Goal: Information Seeking & Learning: Check status

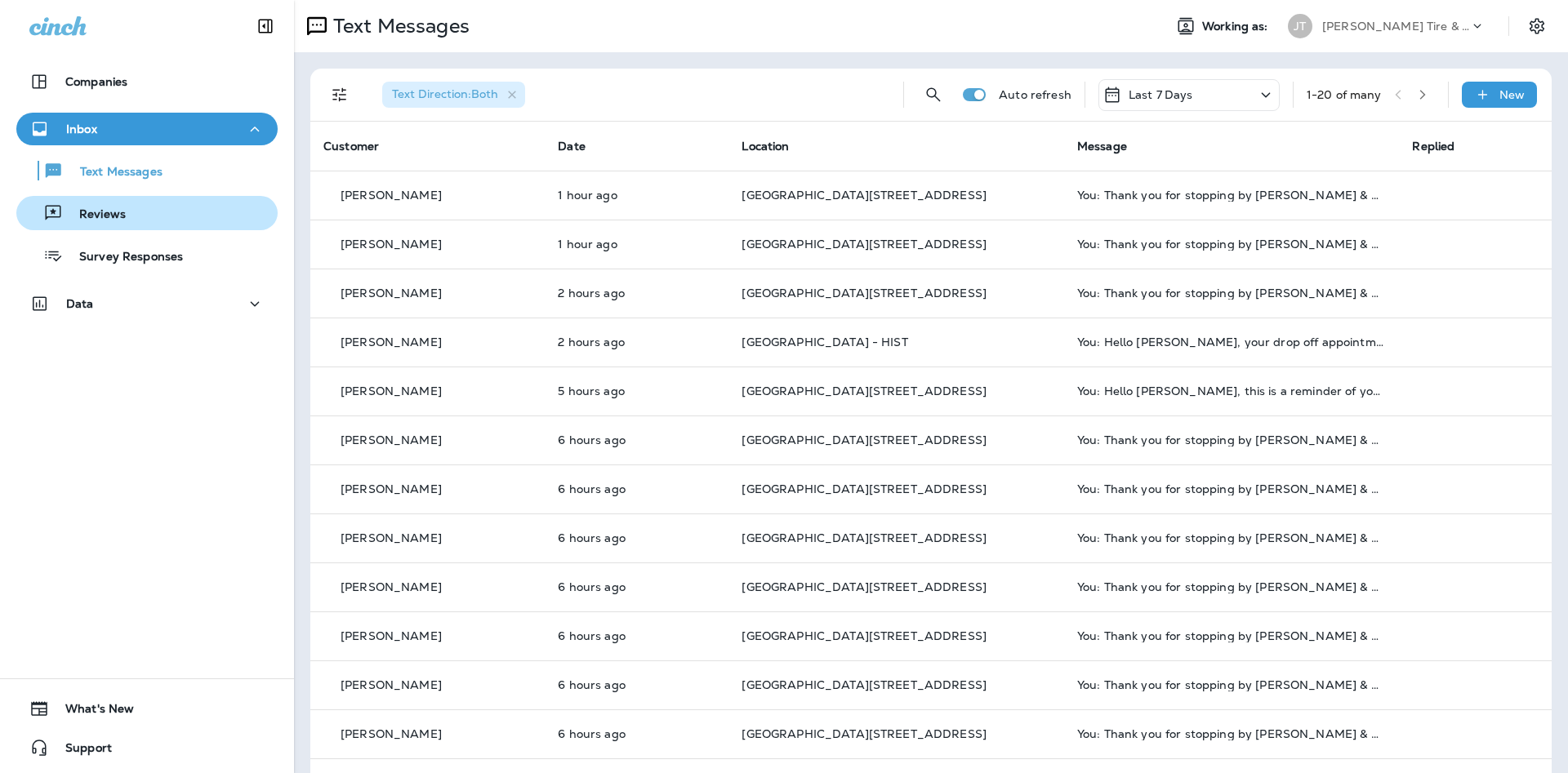
click at [129, 203] on div "Reviews" at bounding box center [146, 212] width 248 height 24
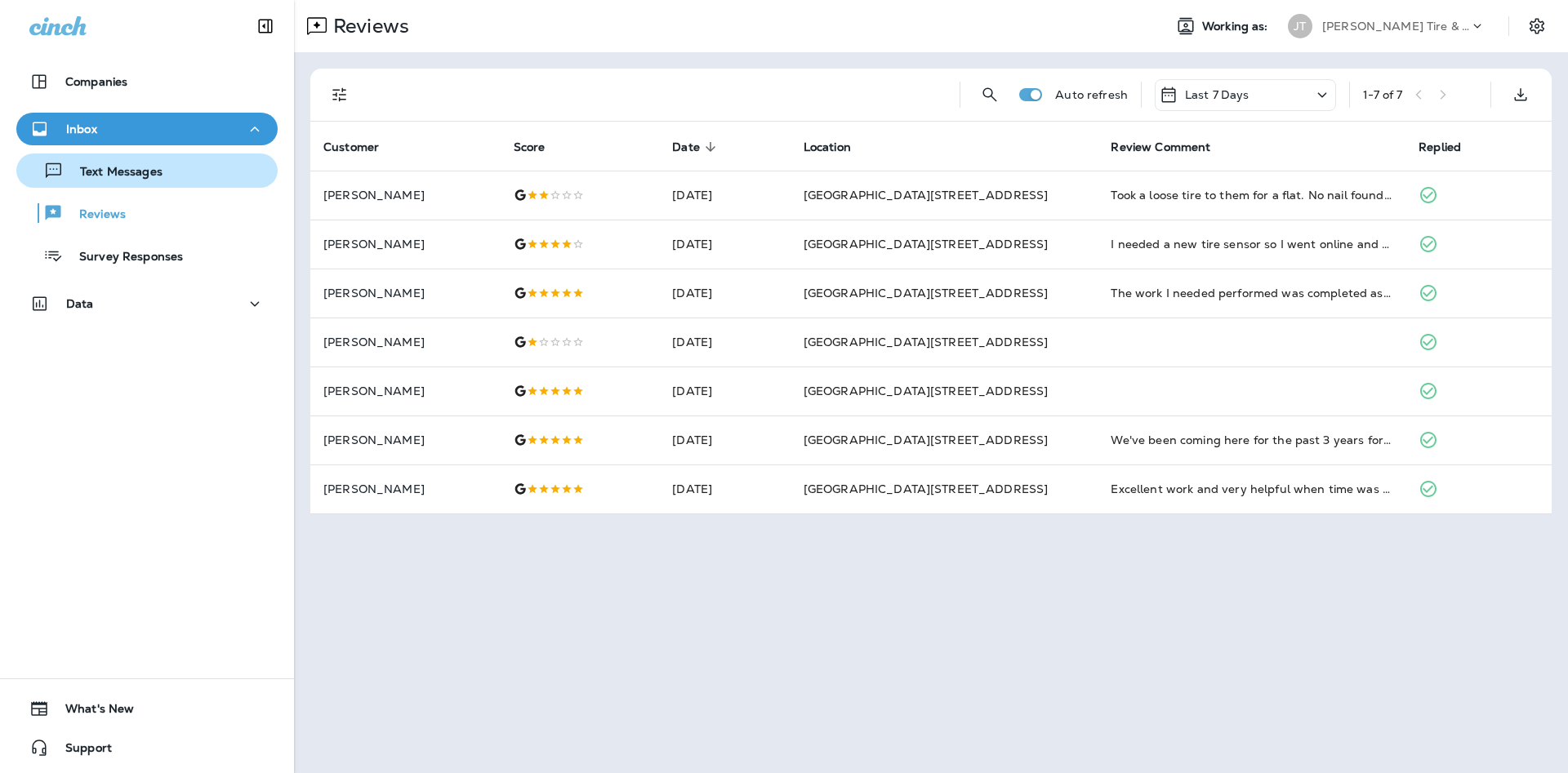
click at [142, 172] on p "Text Messages" at bounding box center [113, 172] width 98 height 15
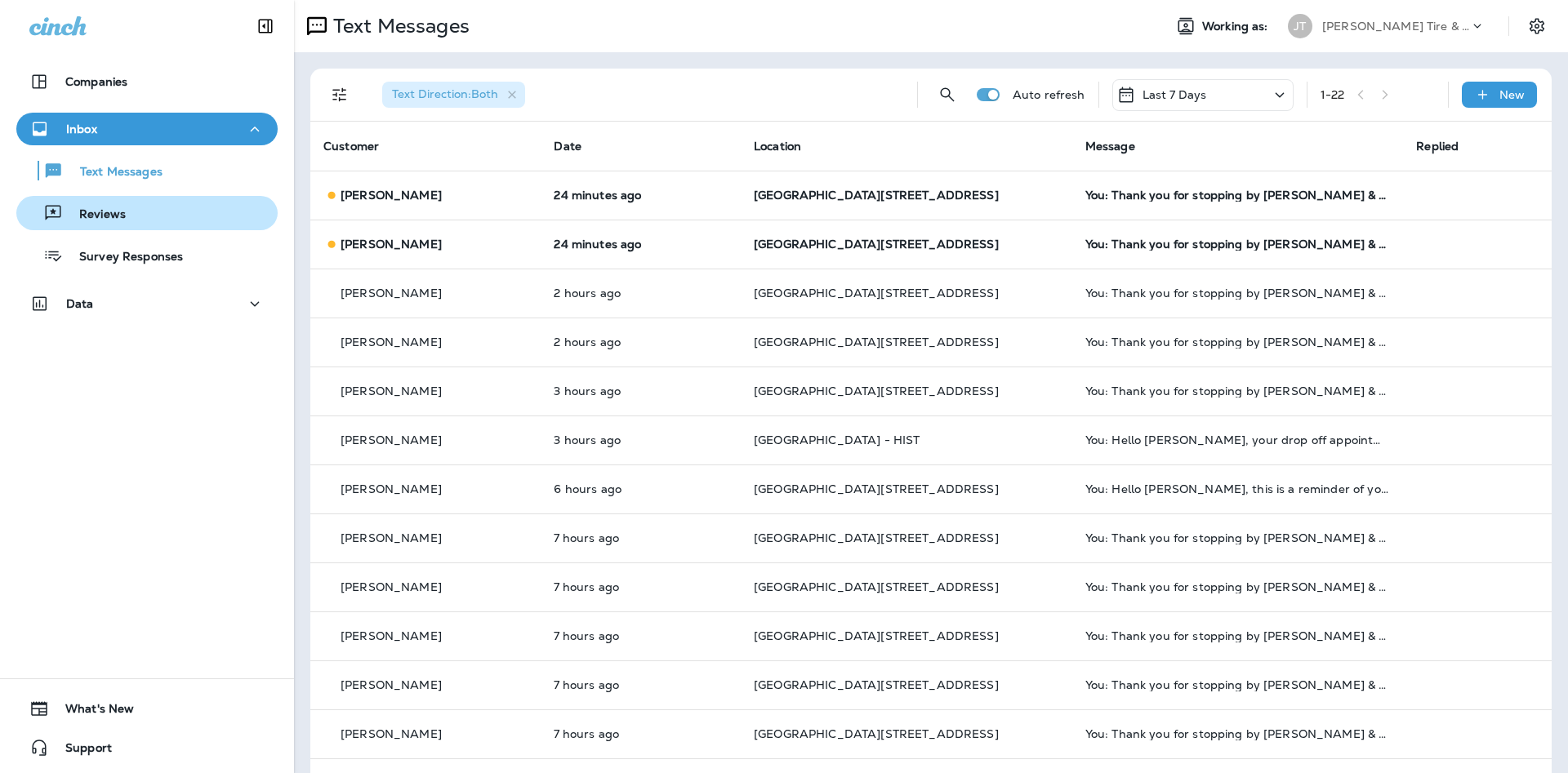
click at [180, 214] on div "Reviews" at bounding box center [146, 212] width 248 height 24
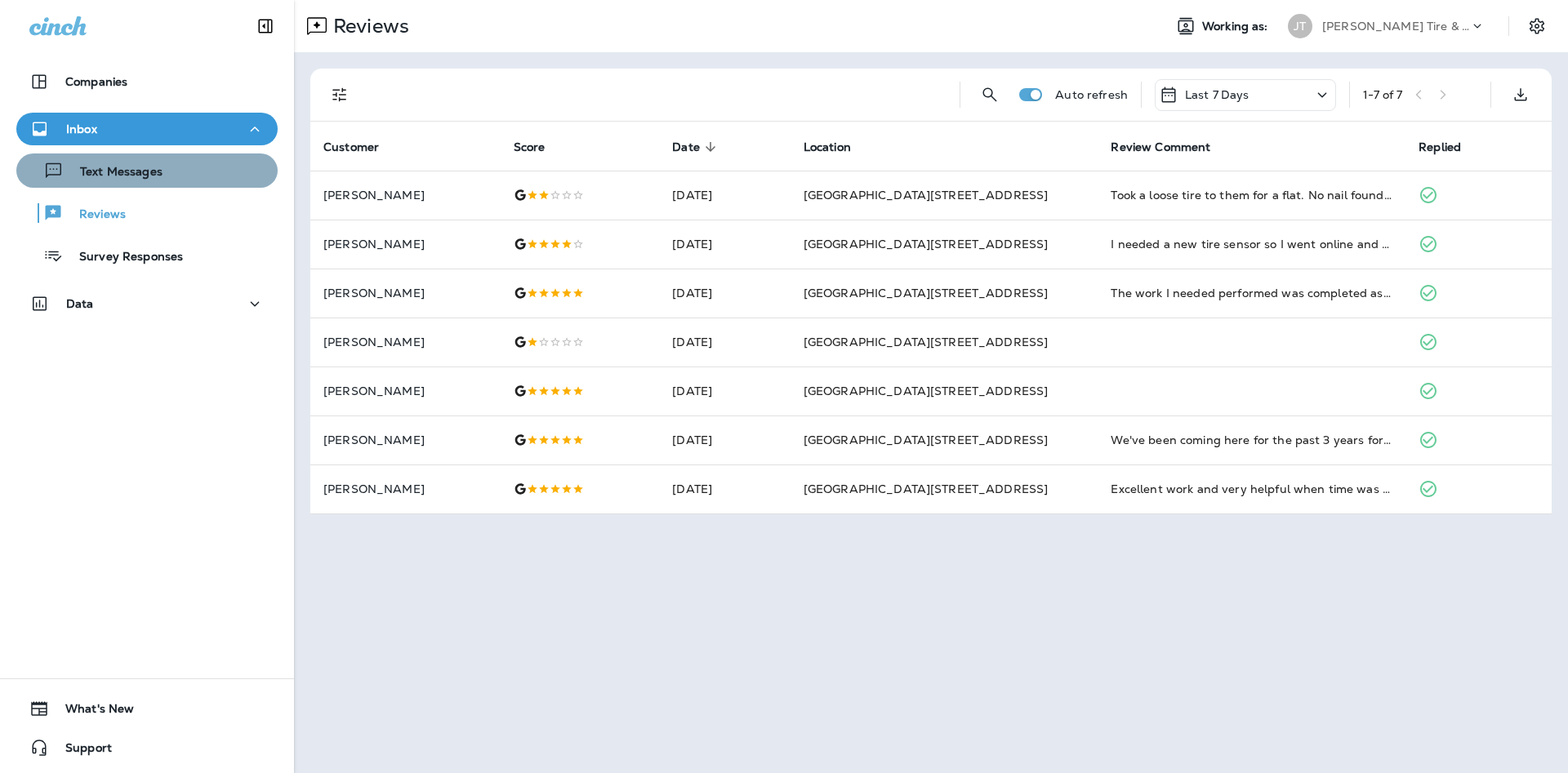
click at [192, 182] on button "Text Messages" at bounding box center [146, 171] width 261 height 34
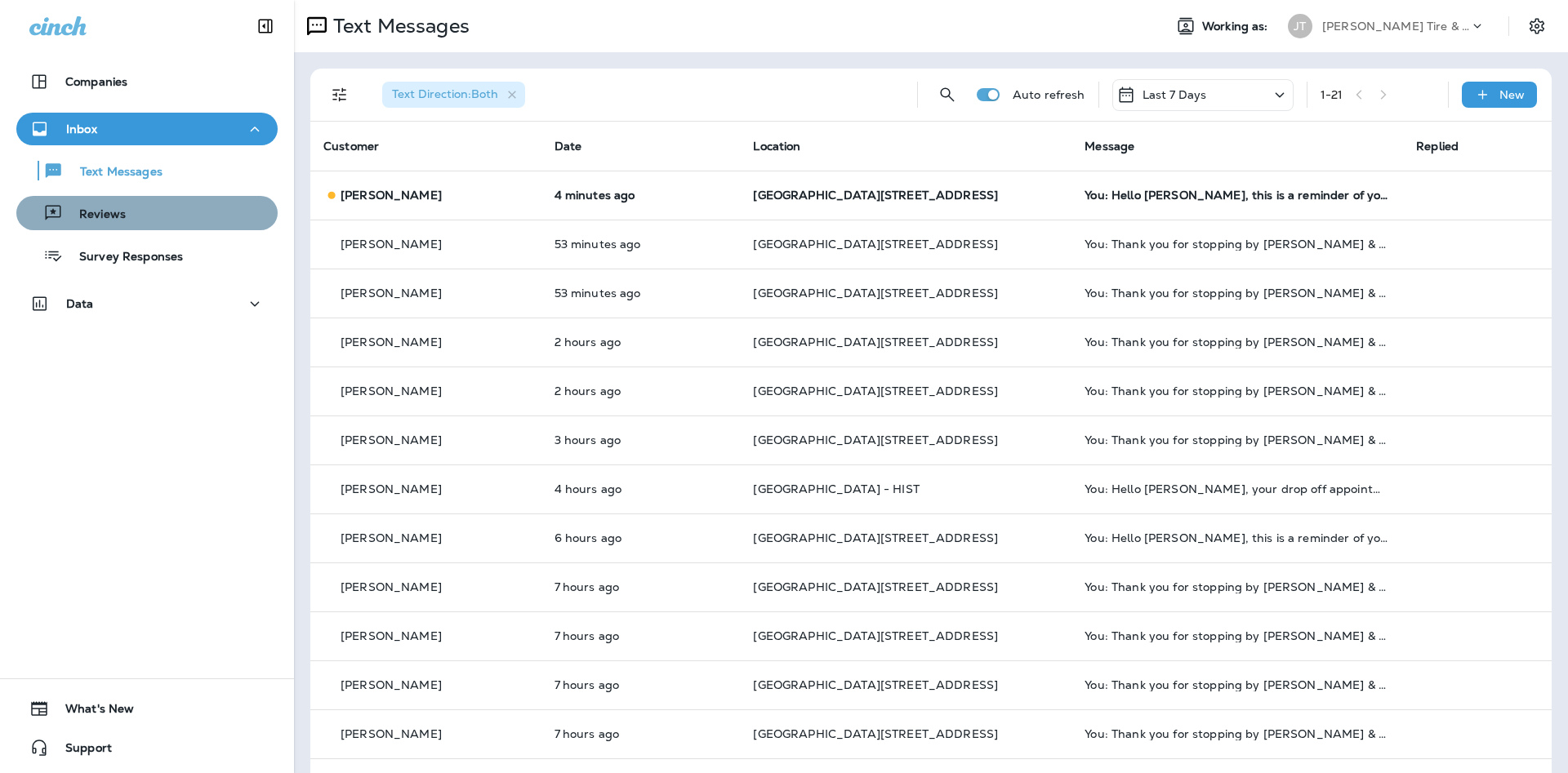
click at [156, 222] on div "Reviews" at bounding box center [146, 212] width 248 height 24
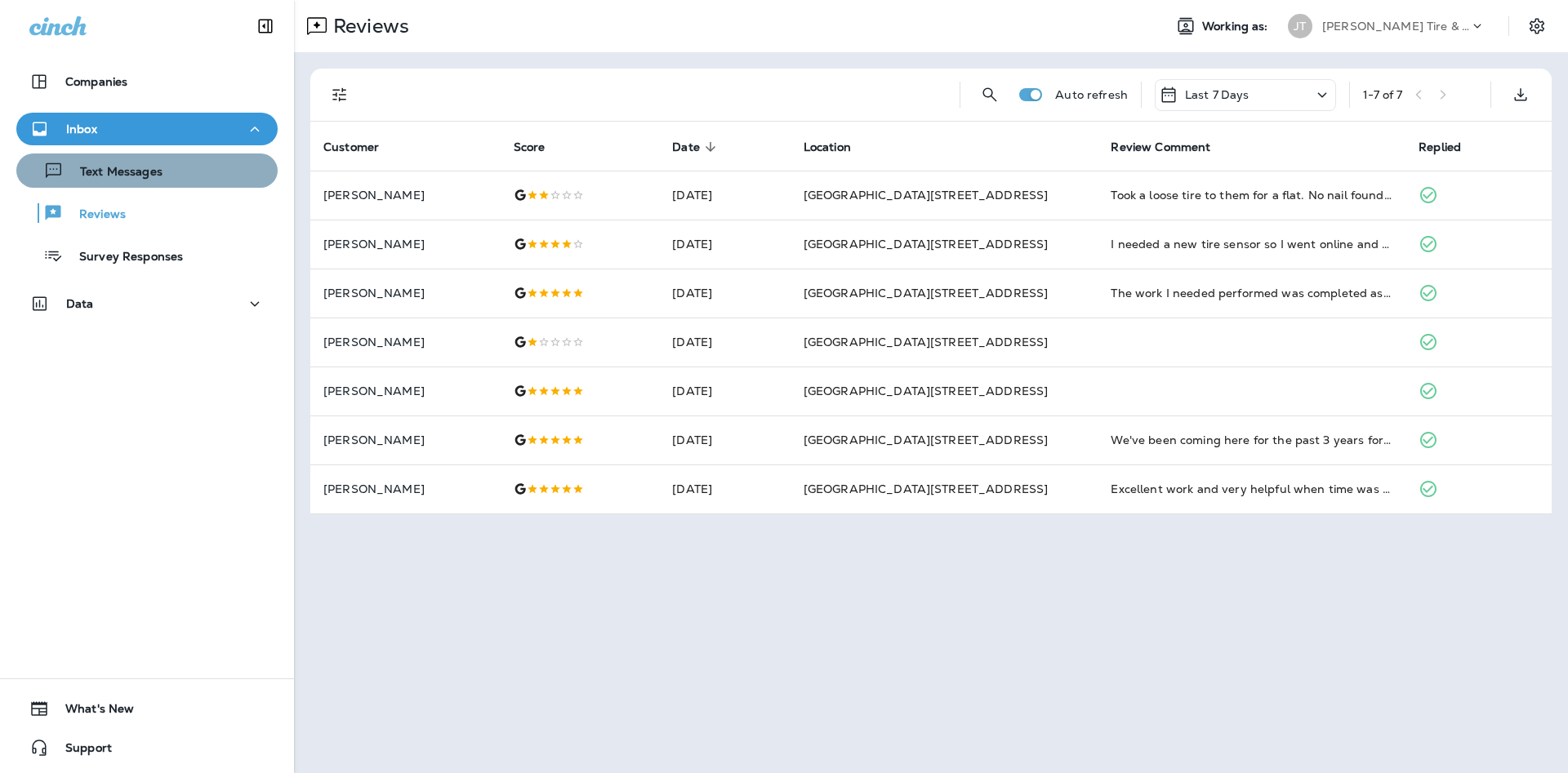
click at [182, 167] on div "Text Messages" at bounding box center [146, 170] width 248 height 24
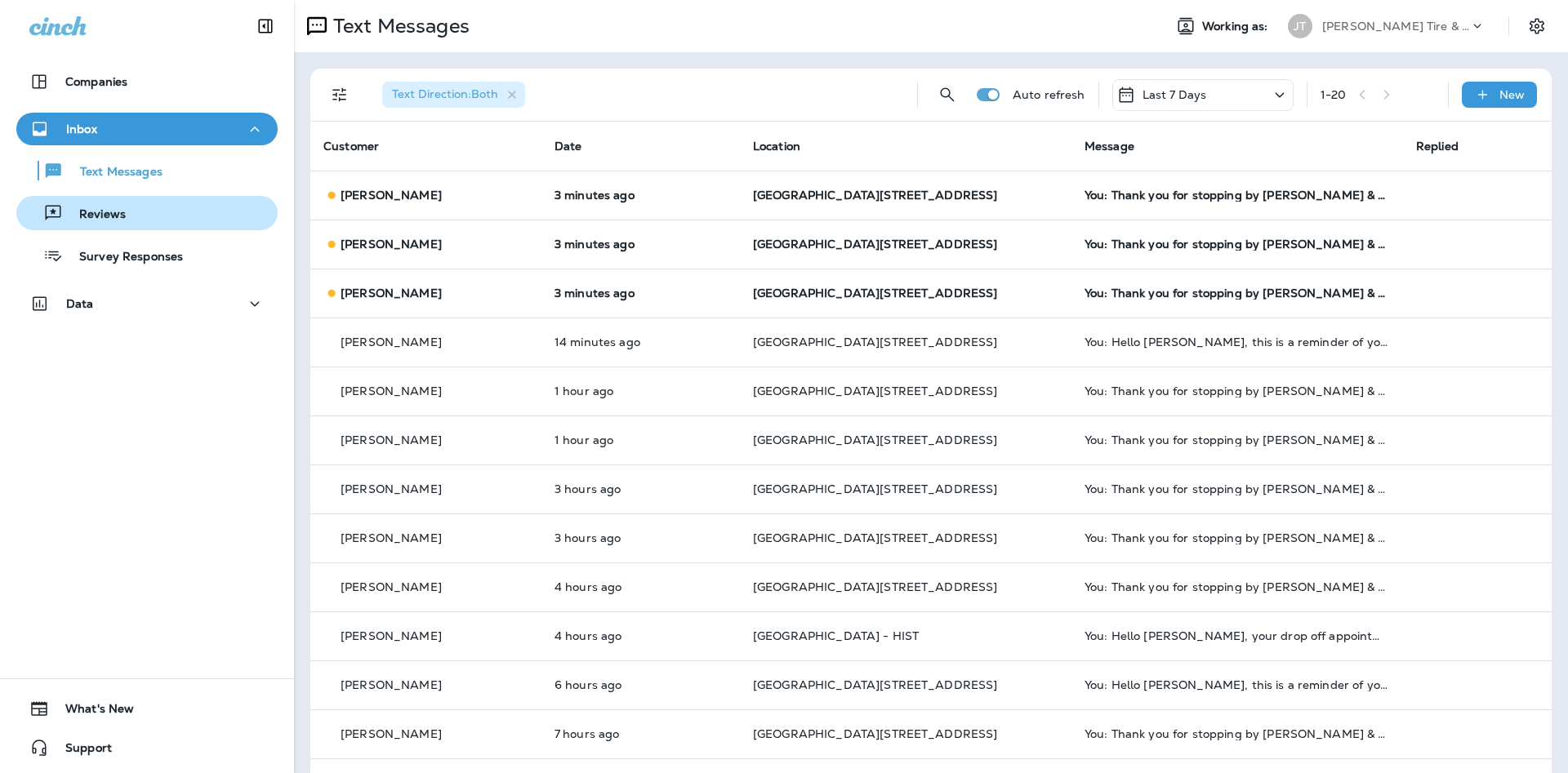
click at [162, 214] on div "Reviews" at bounding box center [146, 212] width 248 height 24
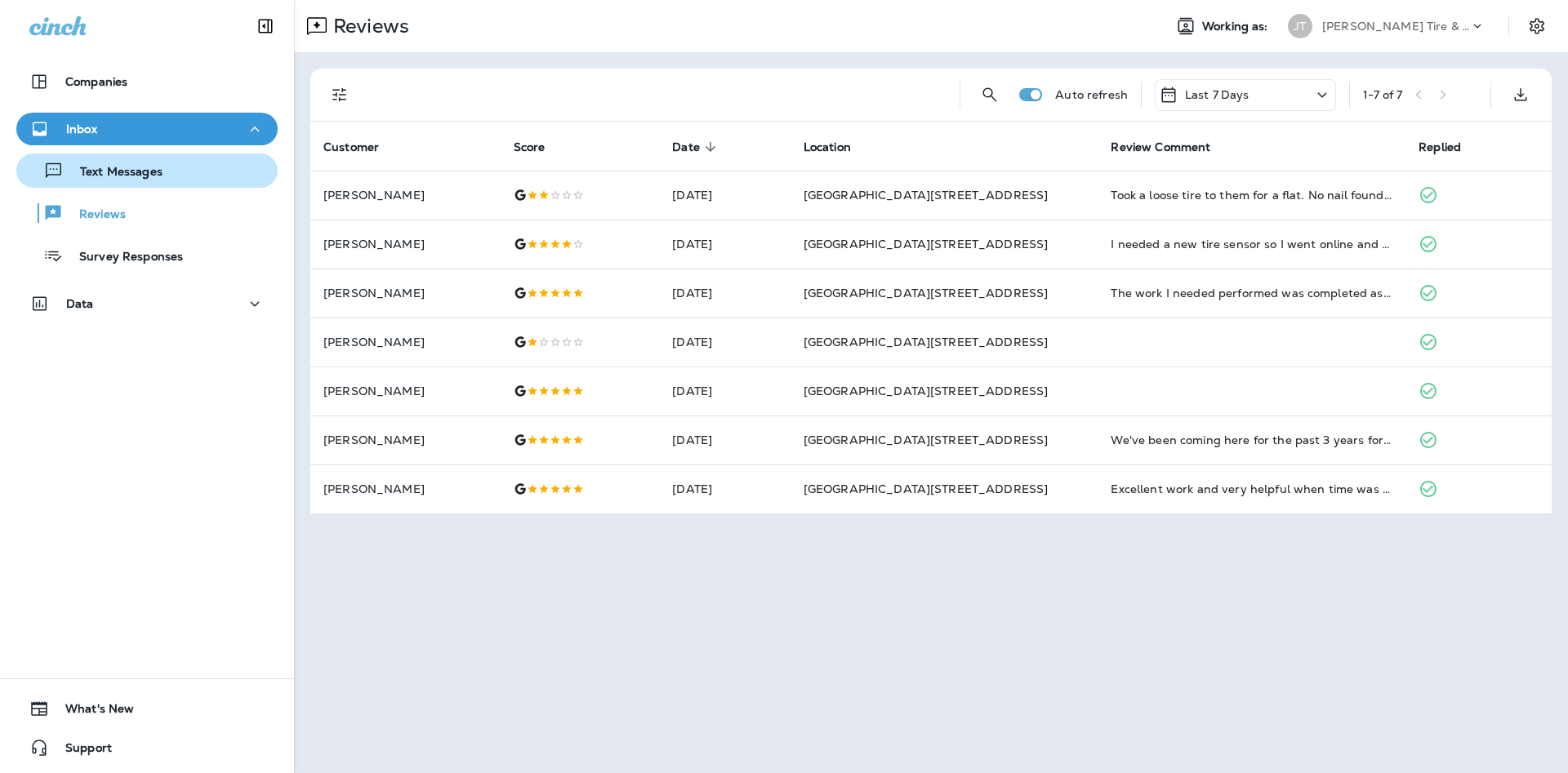
click at [191, 184] on button "Text Messages" at bounding box center [146, 171] width 261 height 34
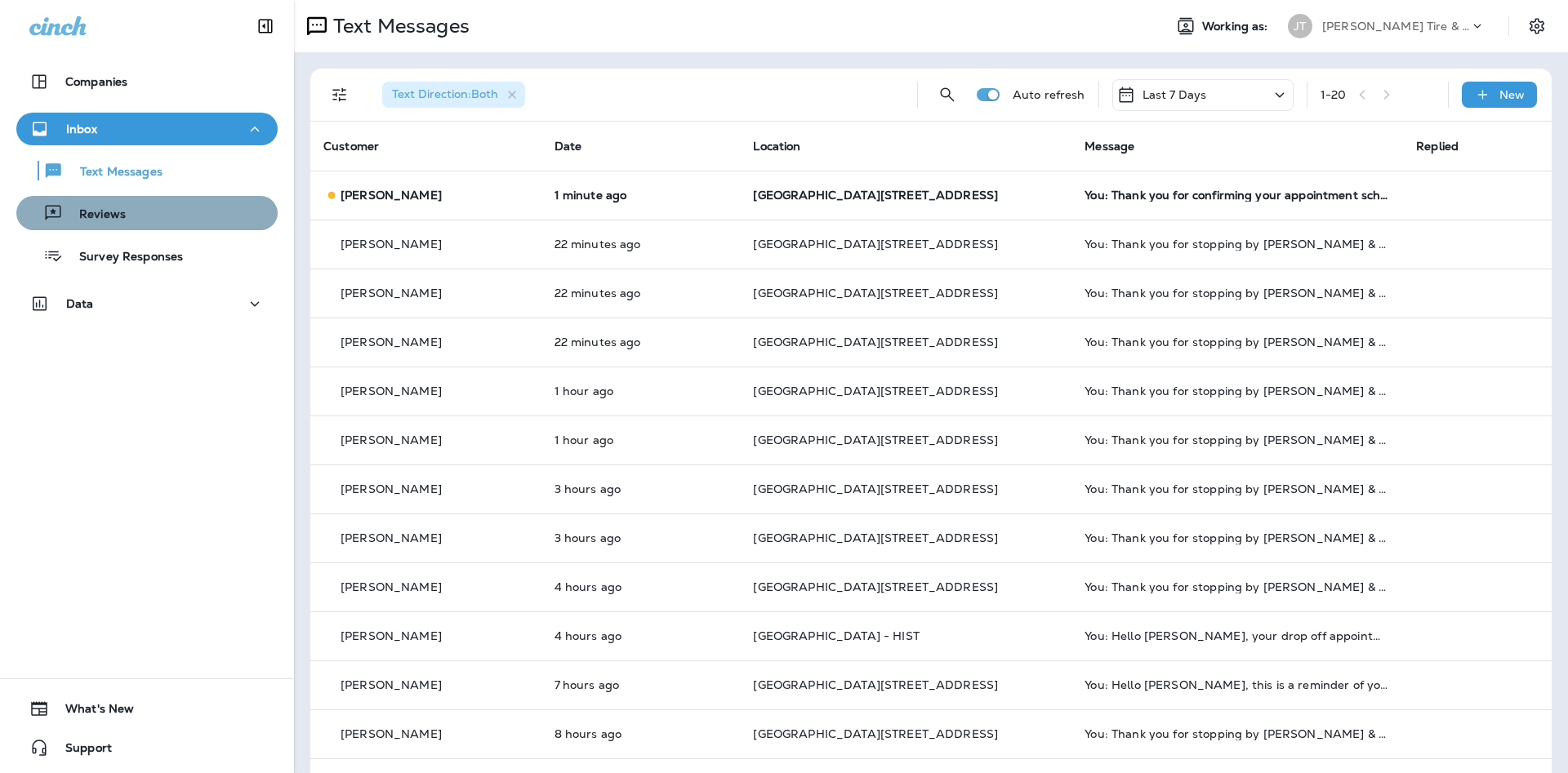
click at [151, 221] on div "Reviews" at bounding box center [146, 212] width 248 height 24
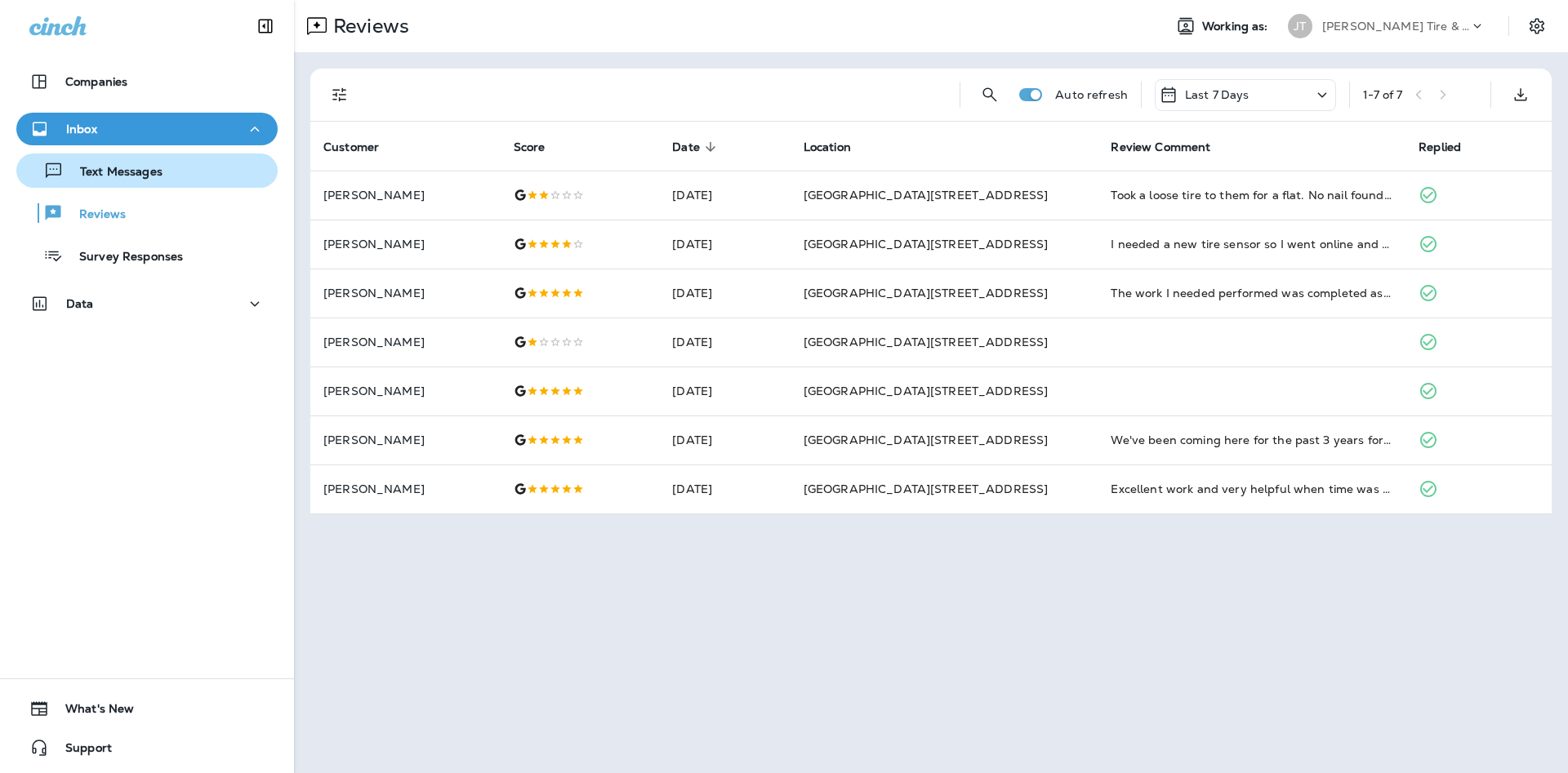
click at [163, 163] on div "Text Messages" at bounding box center [92, 170] width 140 height 24
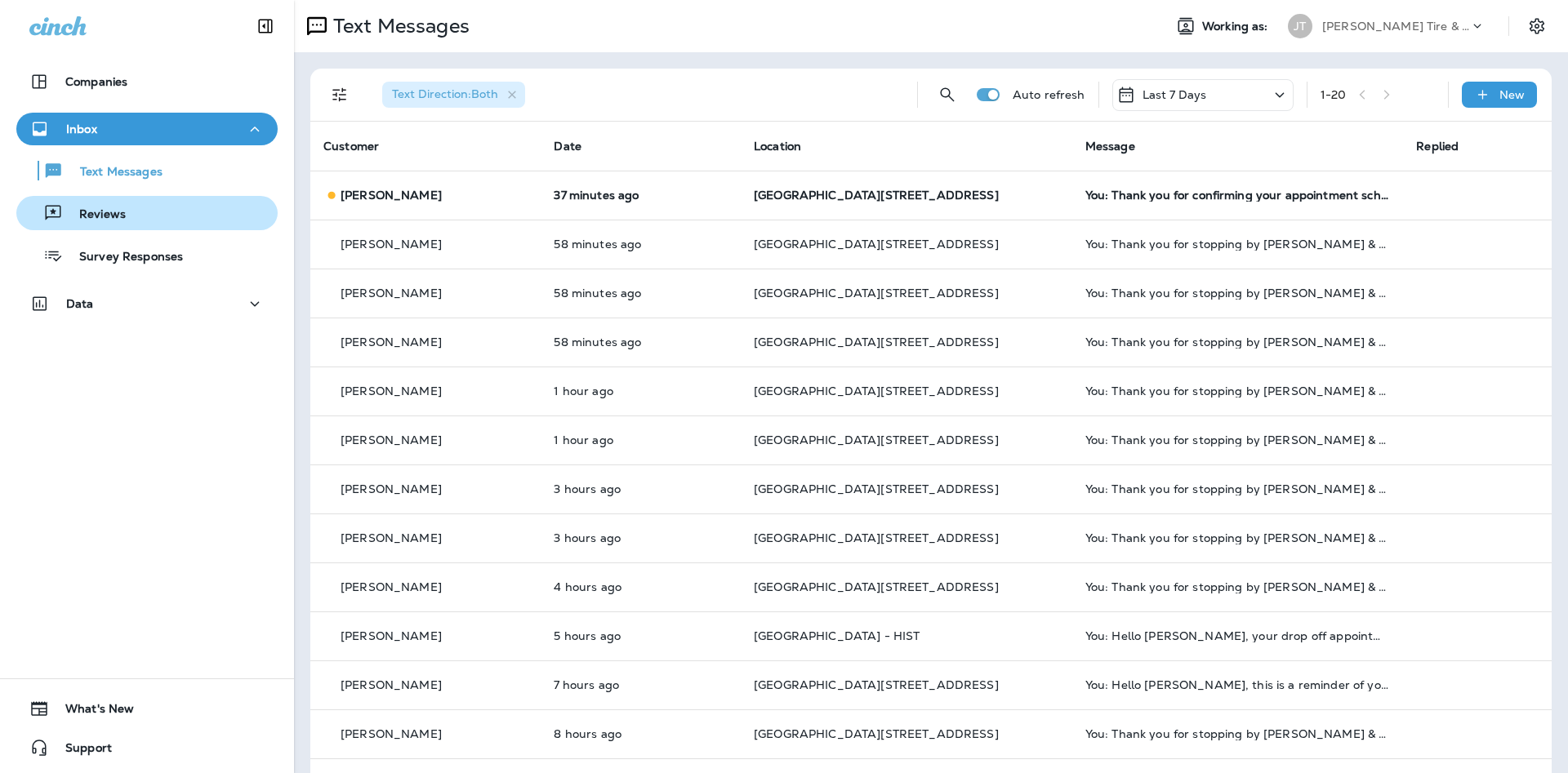
click at [202, 208] on div "Reviews" at bounding box center [146, 212] width 248 height 24
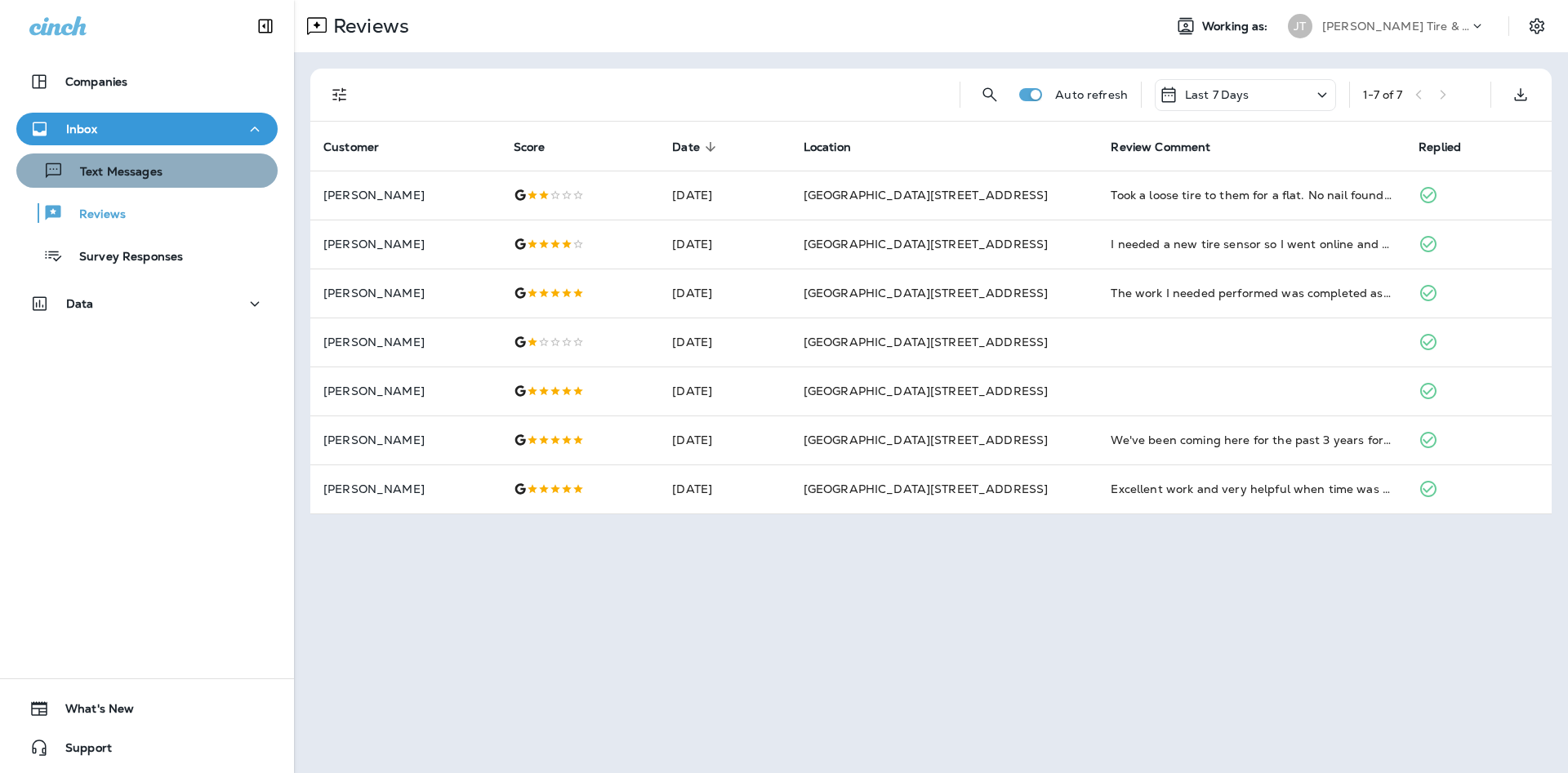
click at [201, 177] on div "Text Messages" at bounding box center [146, 170] width 248 height 24
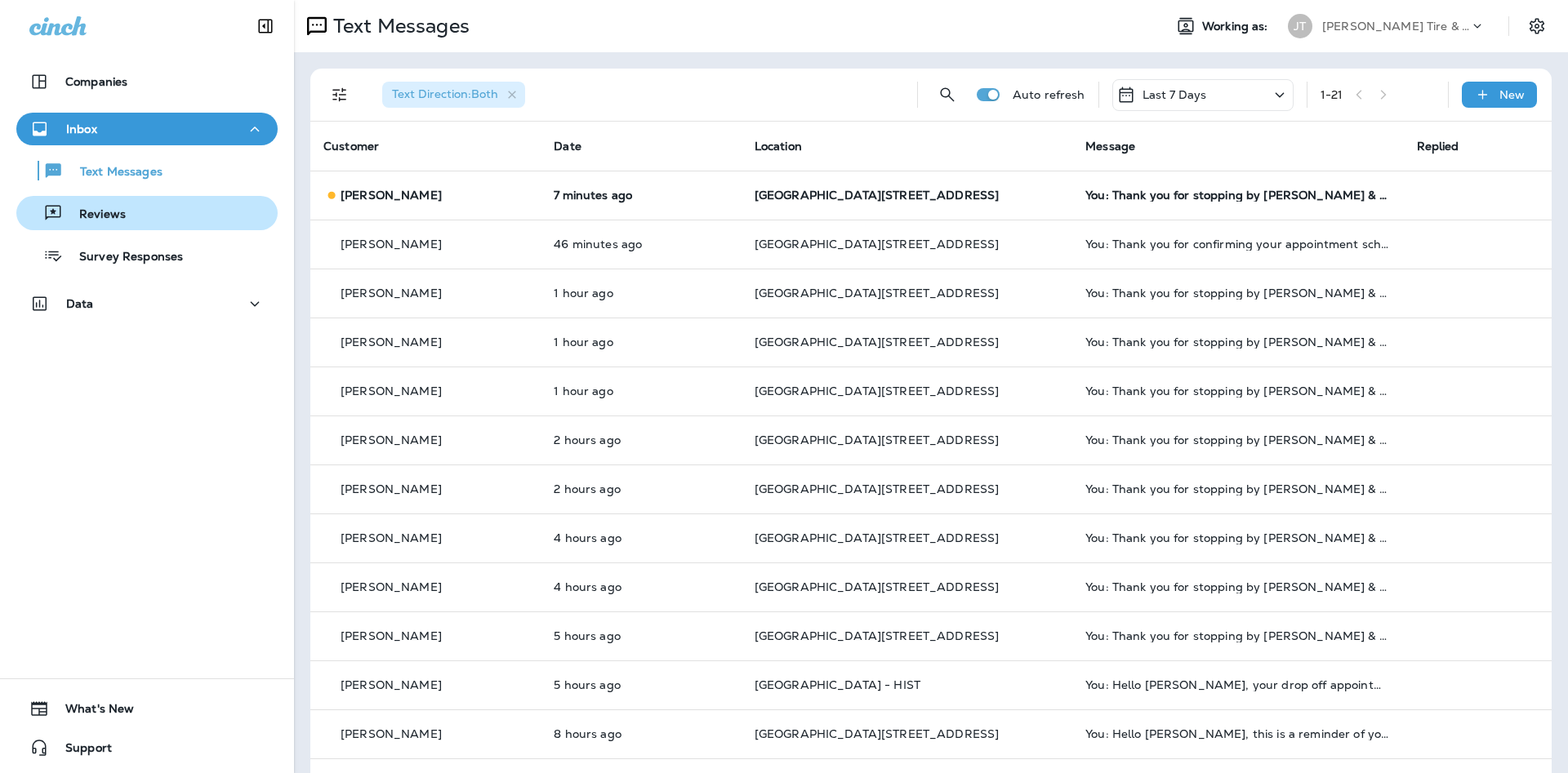
click at [223, 215] on div "Reviews" at bounding box center [146, 212] width 248 height 24
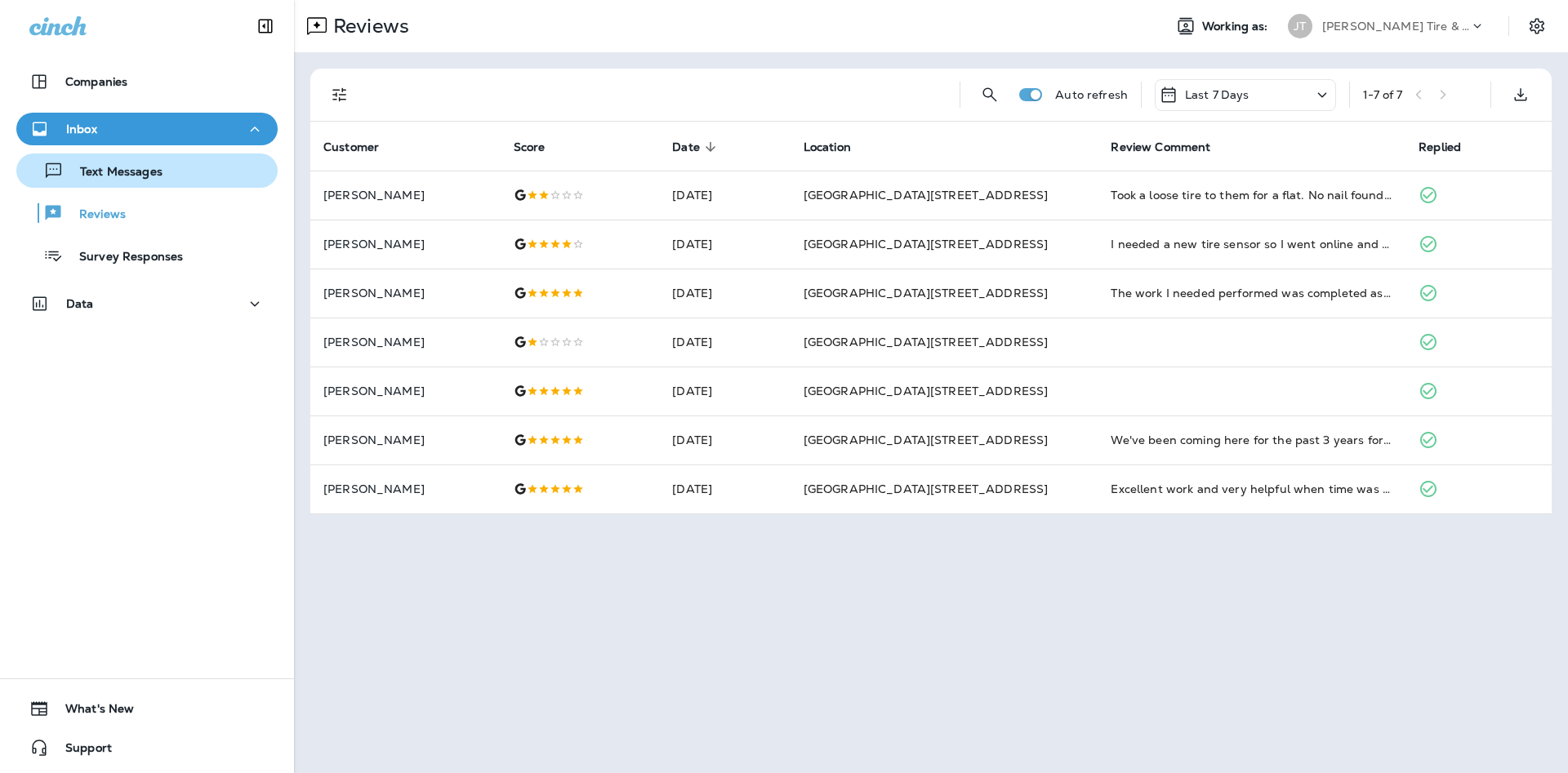
click at [217, 176] on div "Text Messages" at bounding box center [146, 170] width 248 height 24
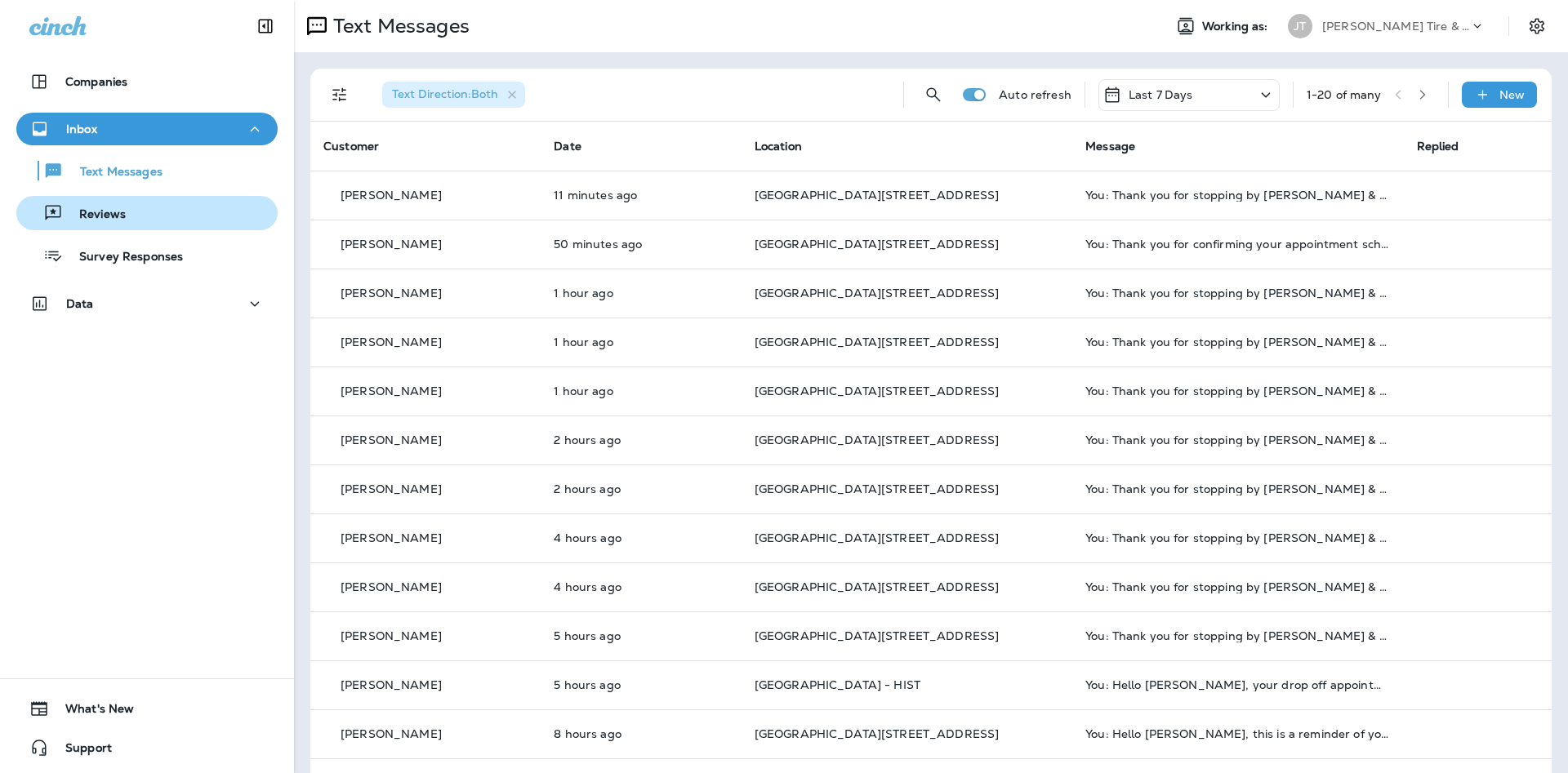
click at [144, 214] on div "Reviews" at bounding box center [146, 212] width 248 height 24
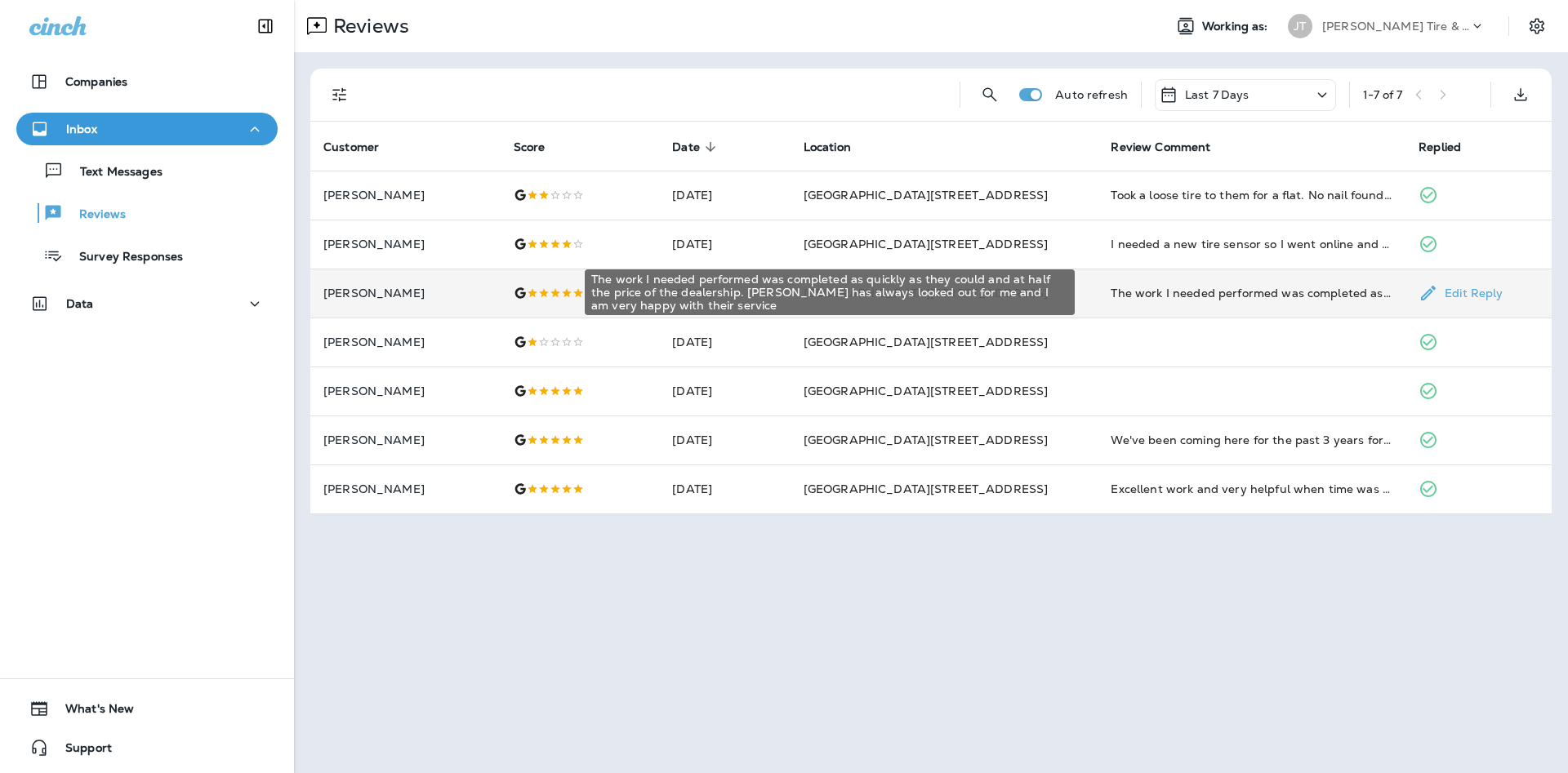
click at [1177, 284] on div "The work I needed performed was completed as quickly as they could and at half …" at bounding box center [1251, 293] width 282 height 16
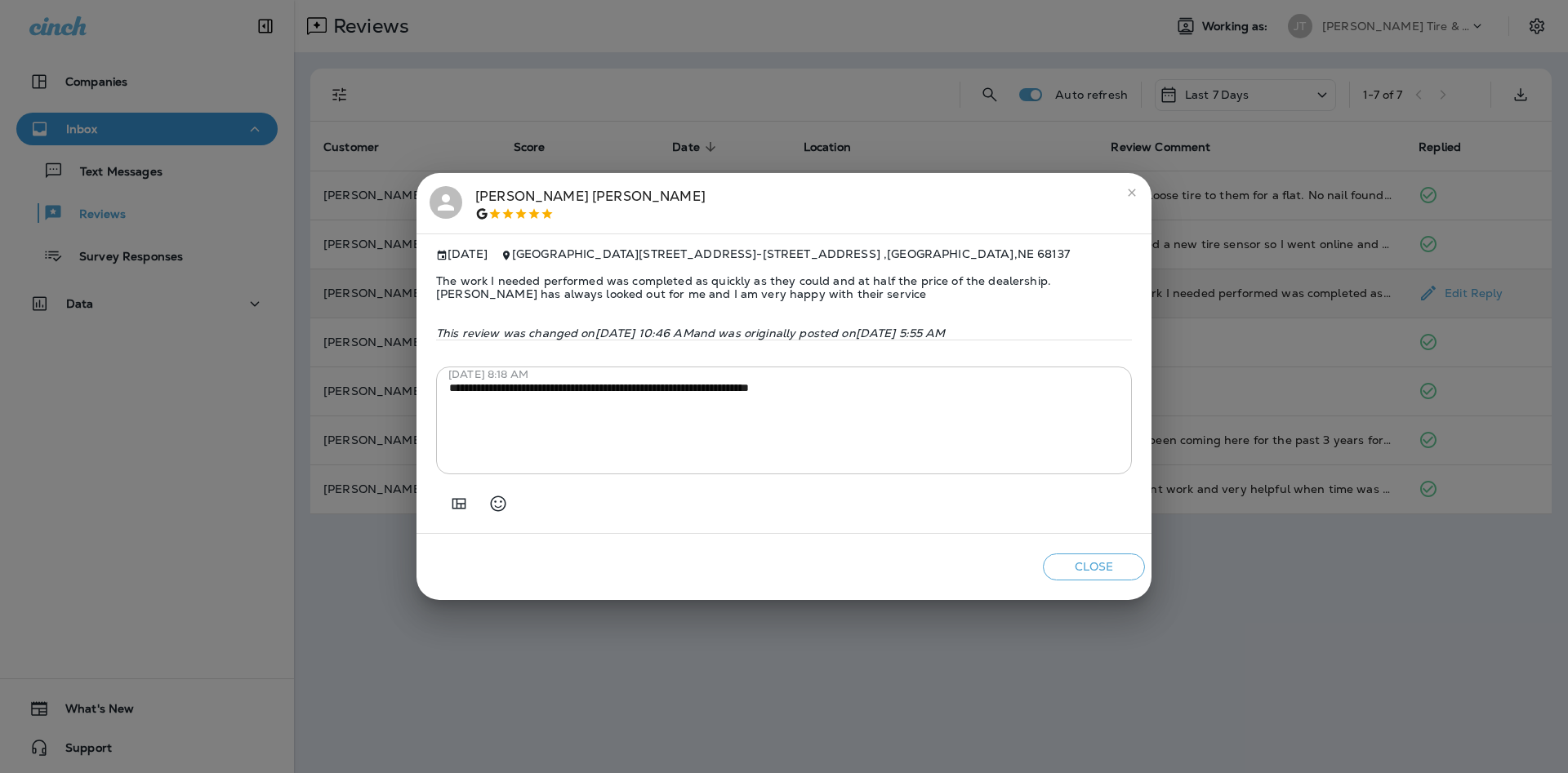
click at [1136, 186] on icon "close" at bounding box center [1132, 192] width 13 height 13
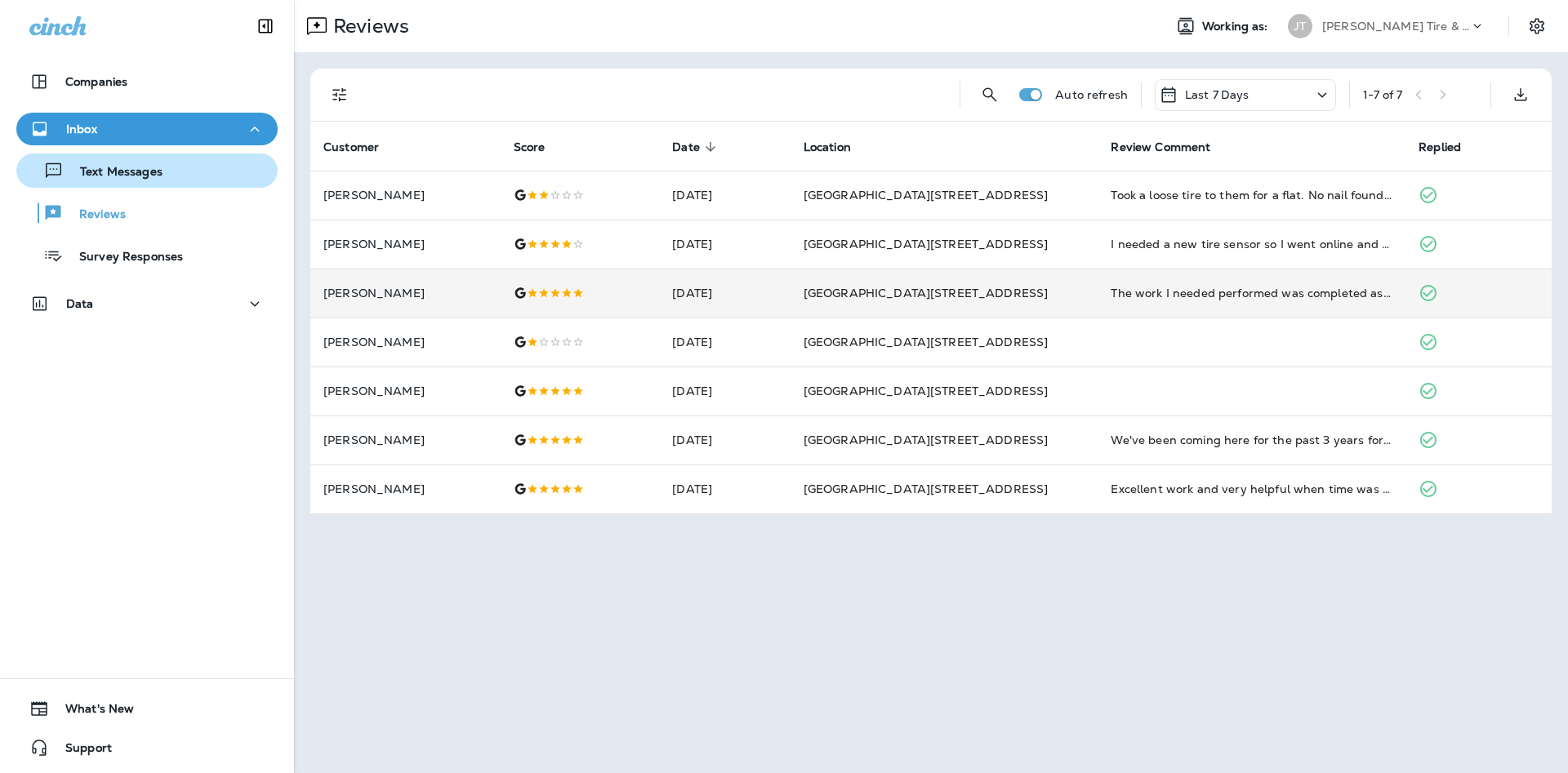
click at [183, 179] on div "Text Messages" at bounding box center [146, 170] width 248 height 24
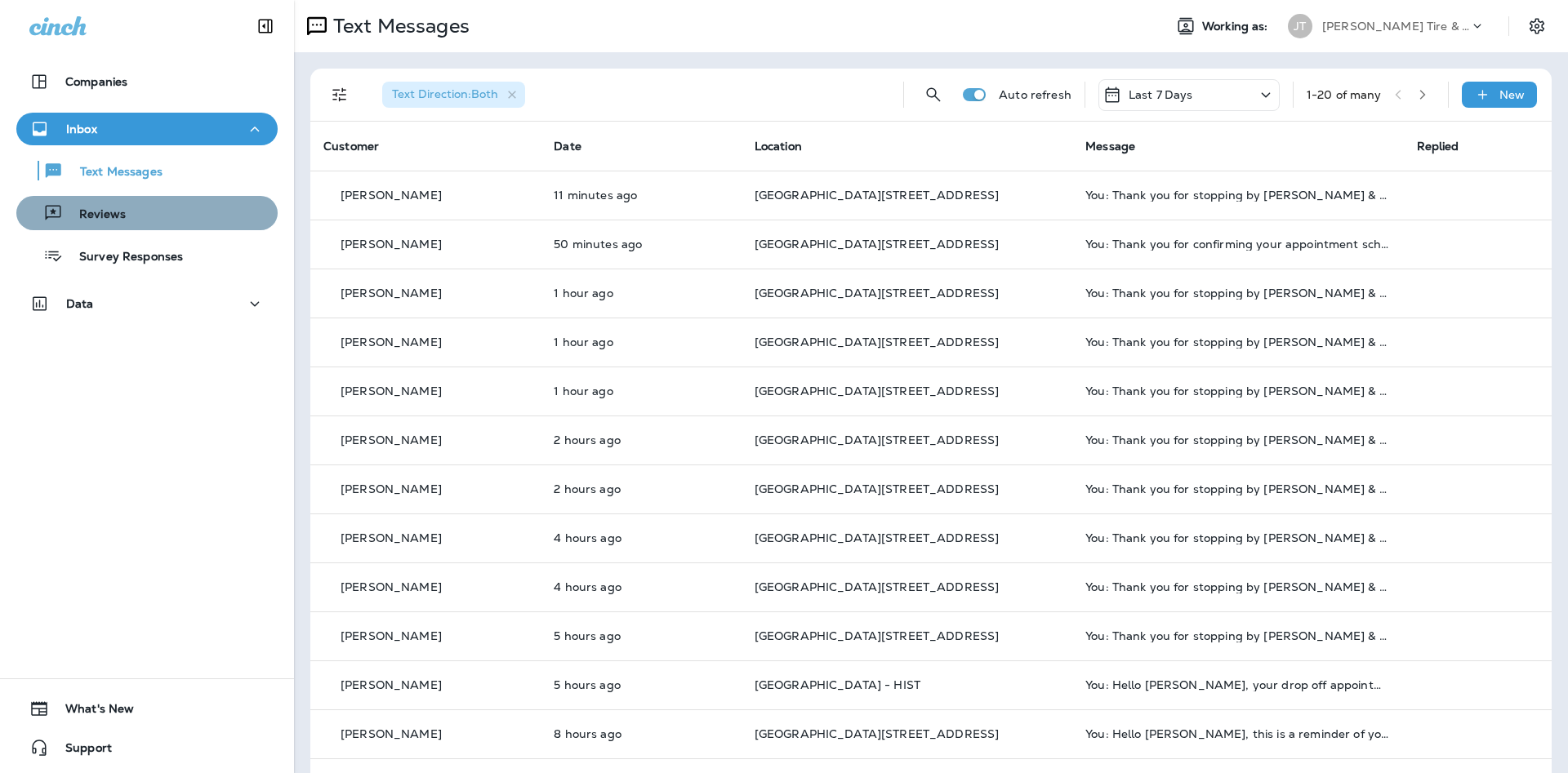
click at [190, 225] on button "Reviews" at bounding box center [146, 213] width 261 height 34
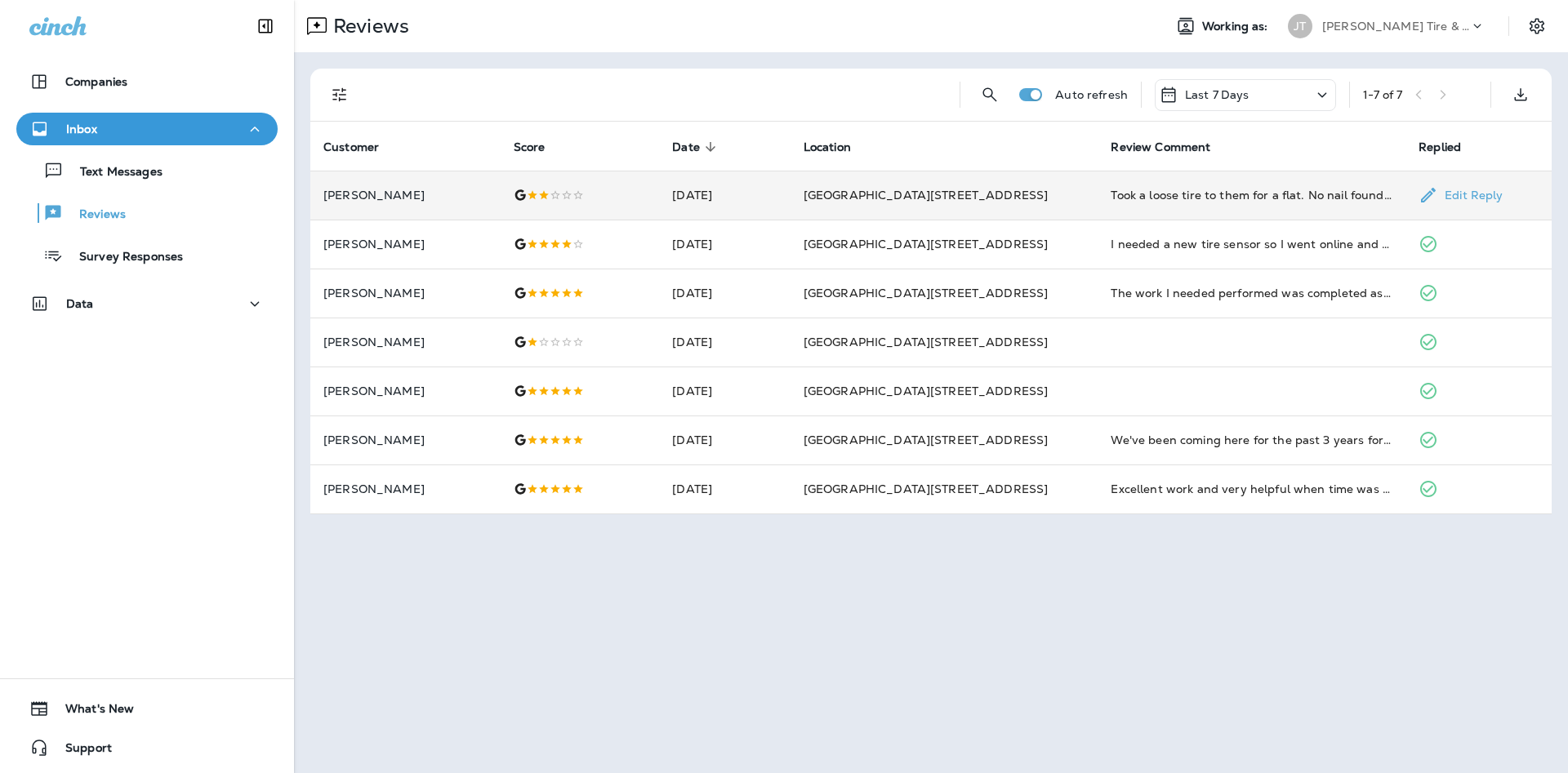
click at [398, 195] on p "[PERSON_NAME]" at bounding box center [406, 195] width 164 height 13
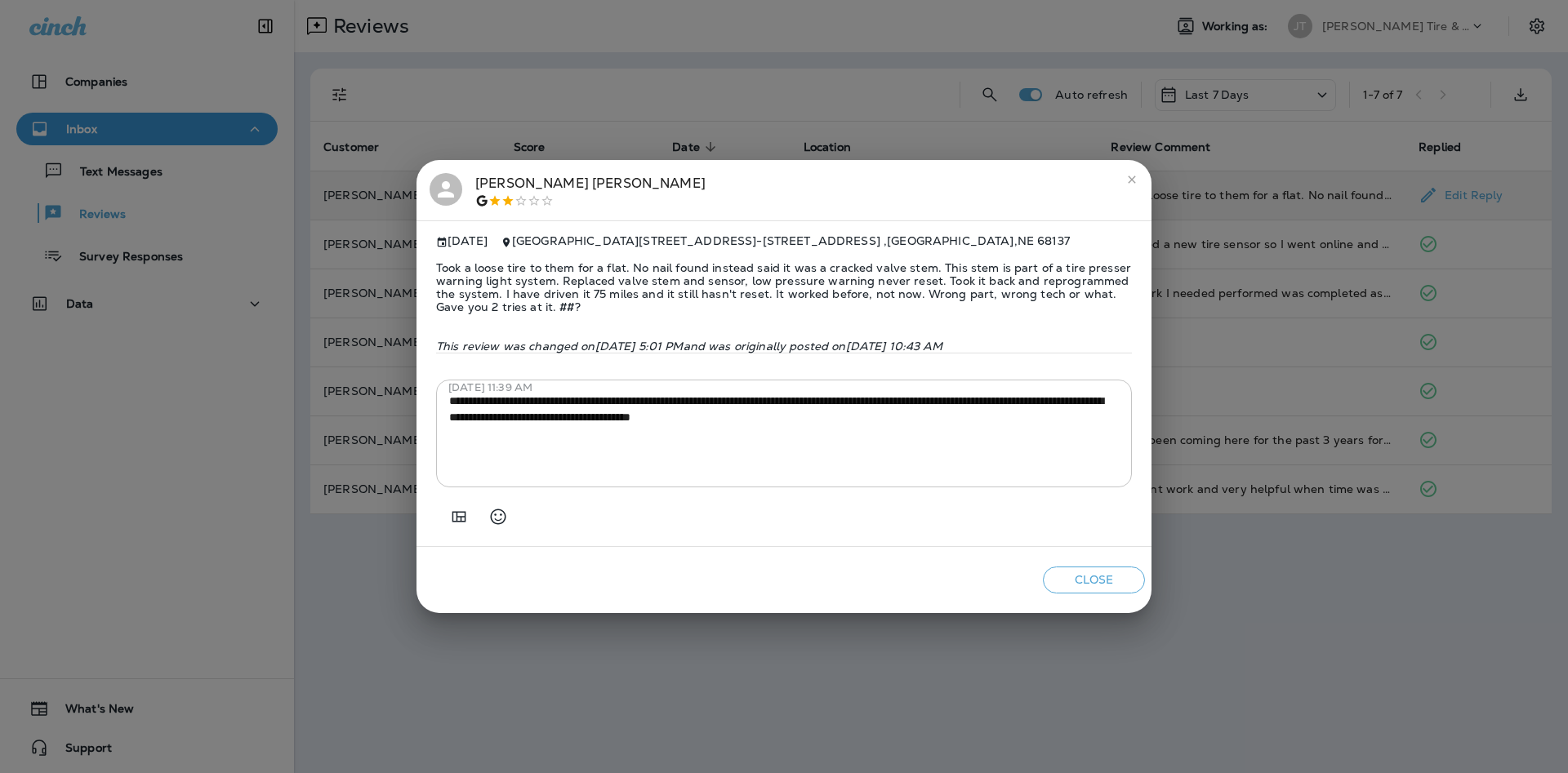
click at [1131, 176] on icon "close" at bounding box center [1131, 180] width 7 height 7
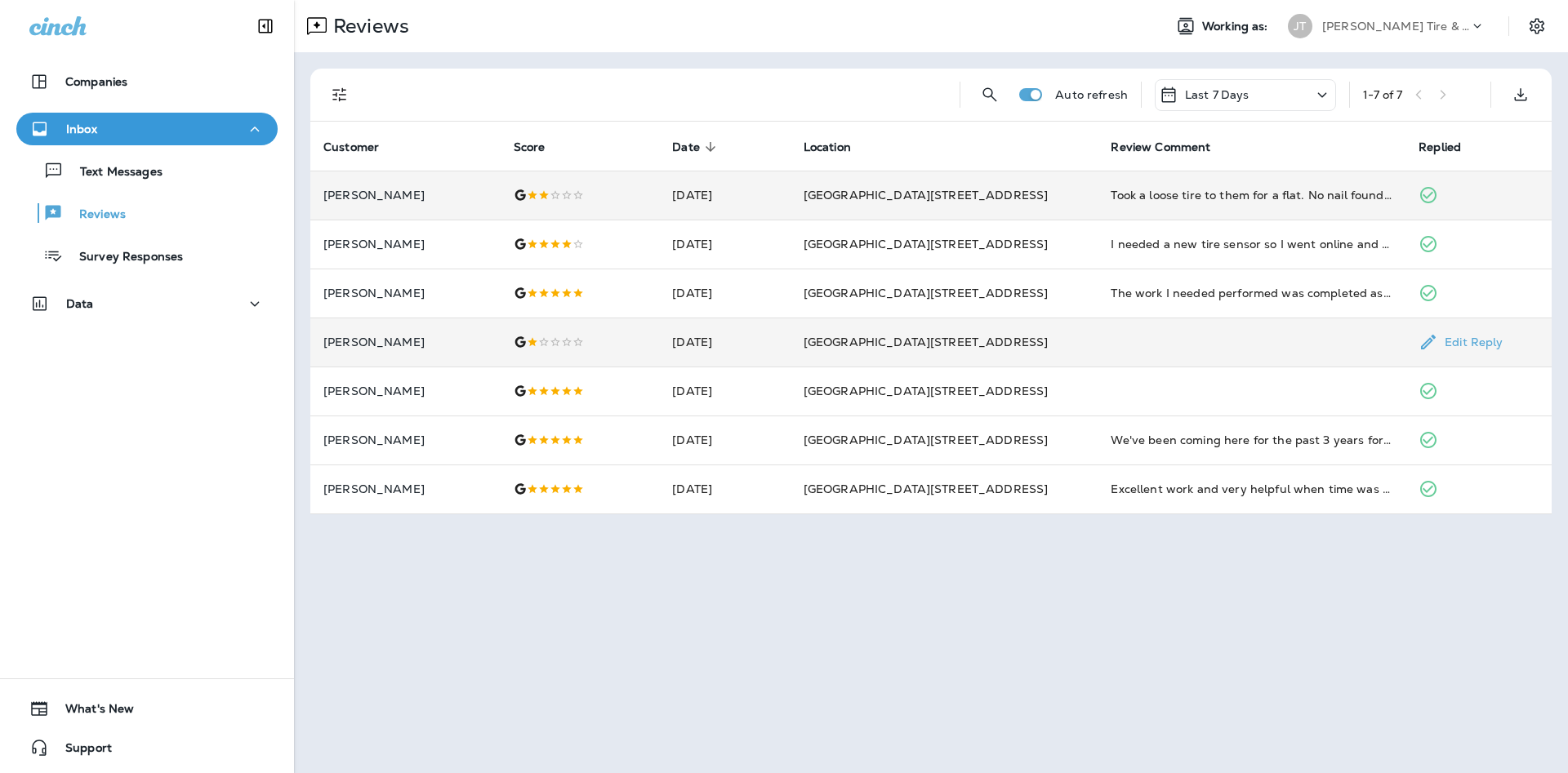
click at [437, 346] on p "[PERSON_NAME]" at bounding box center [406, 342] width 164 height 13
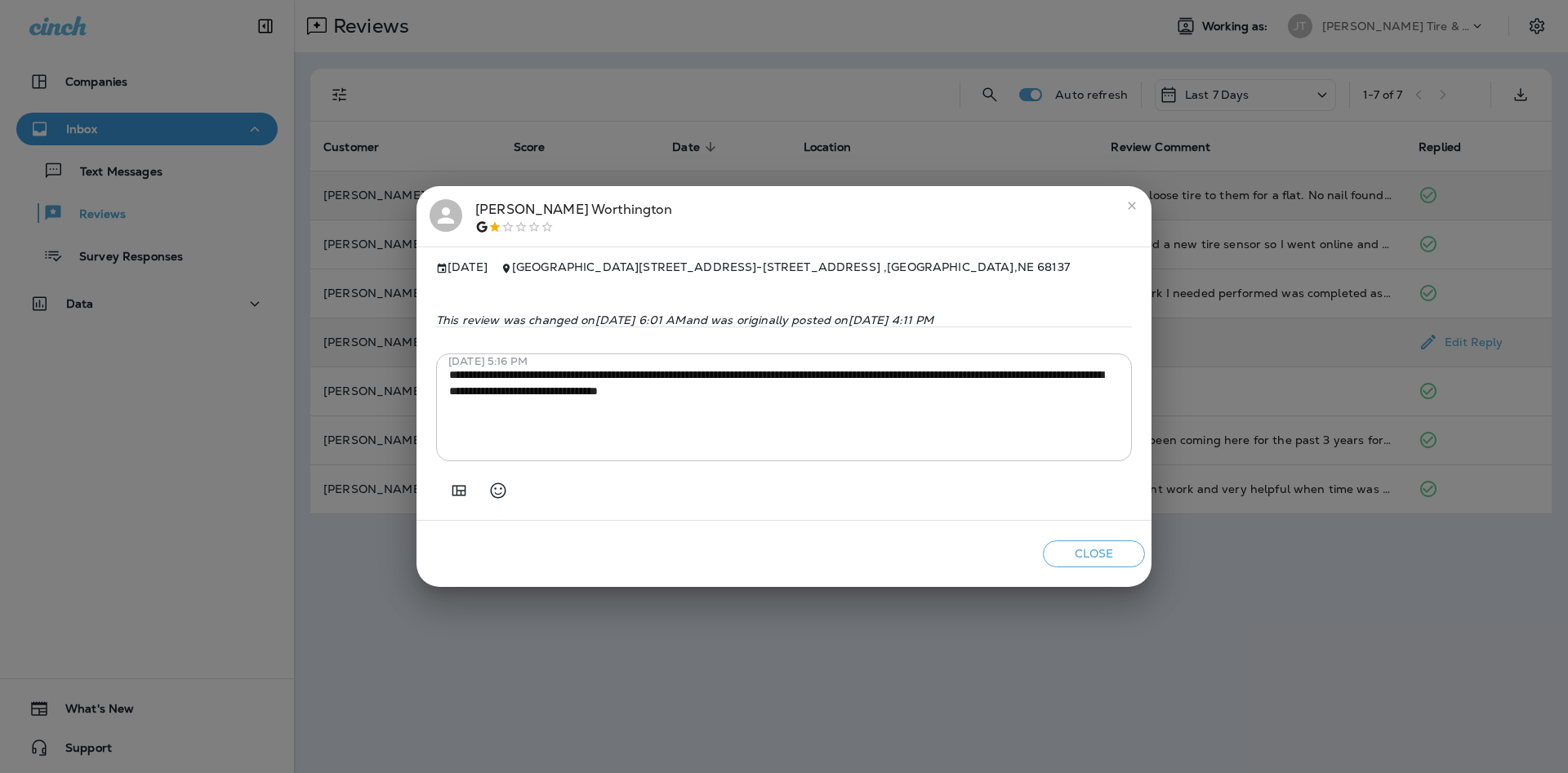
click at [1133, 200] on icon "close" at bounding box center [1132, 206] width 13 height 13
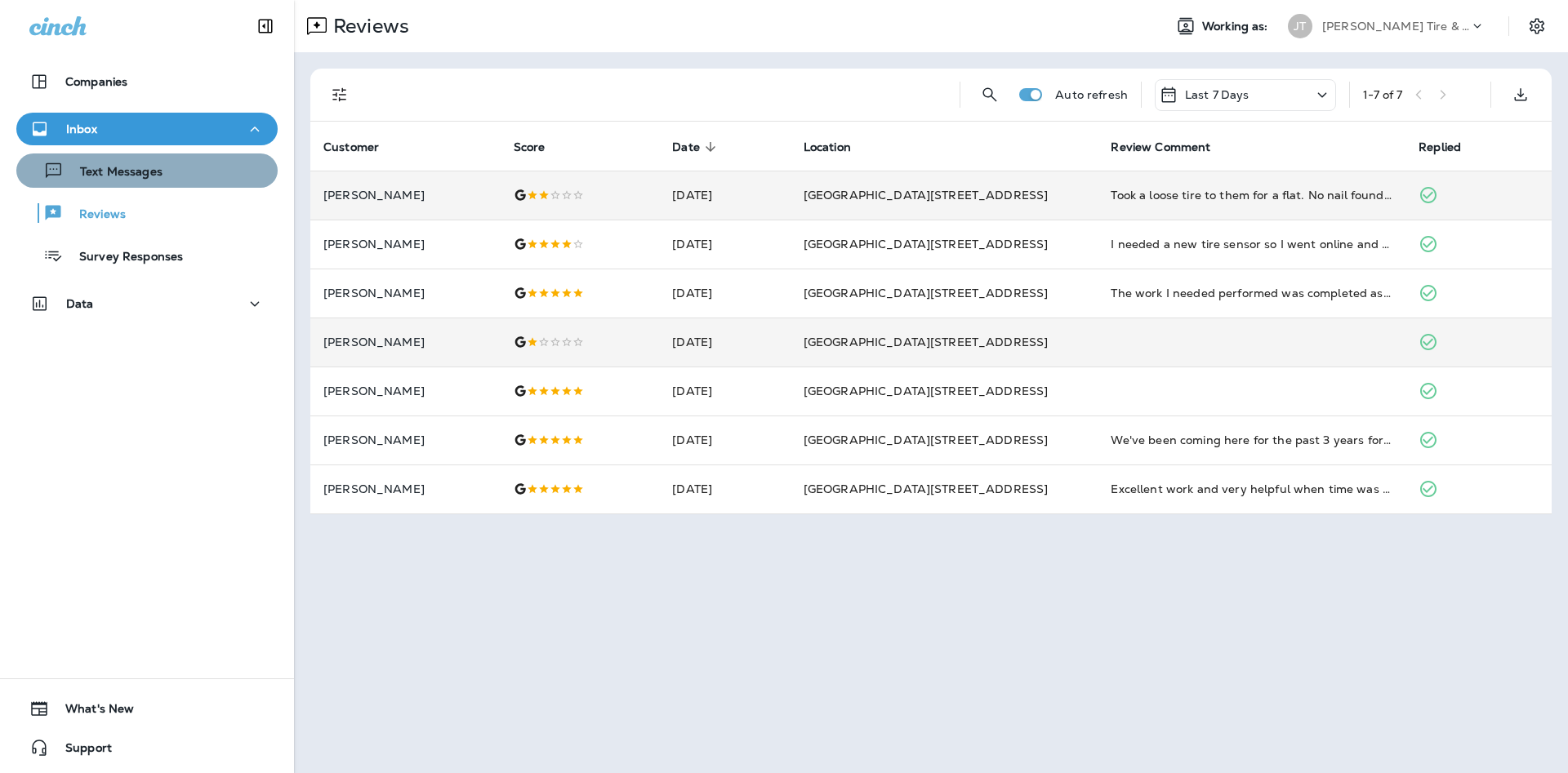
click at [178, 175] on div "Text Messages" at bounding box center [146, 170] width 248 height 24
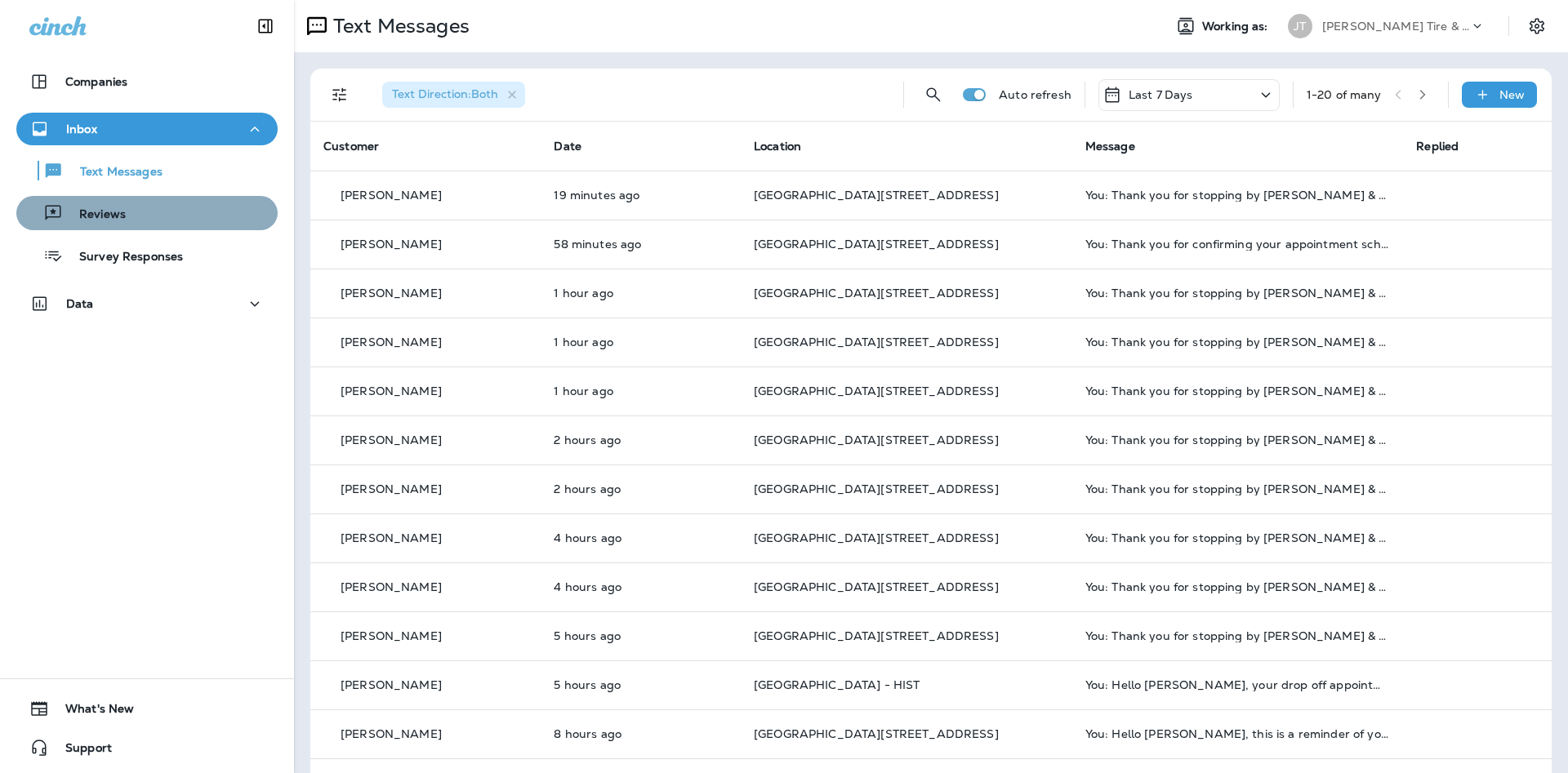
click at [237, 224] on div "Reviews" at bounding box center [146, 212] width 248 height 24
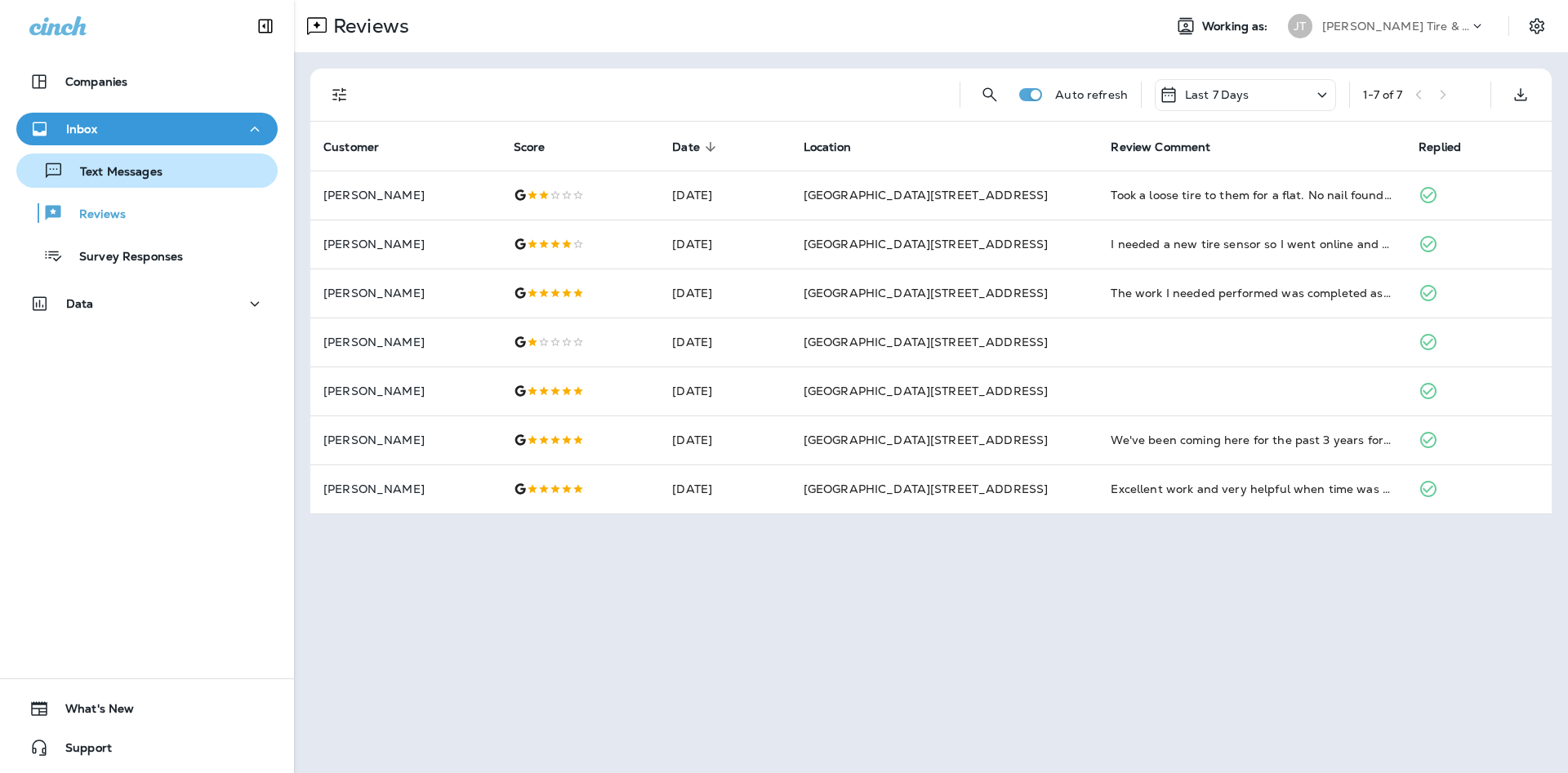
click at [136, 182] on div "Text Messages" at bounding box center [92, 170] width 140 height 24
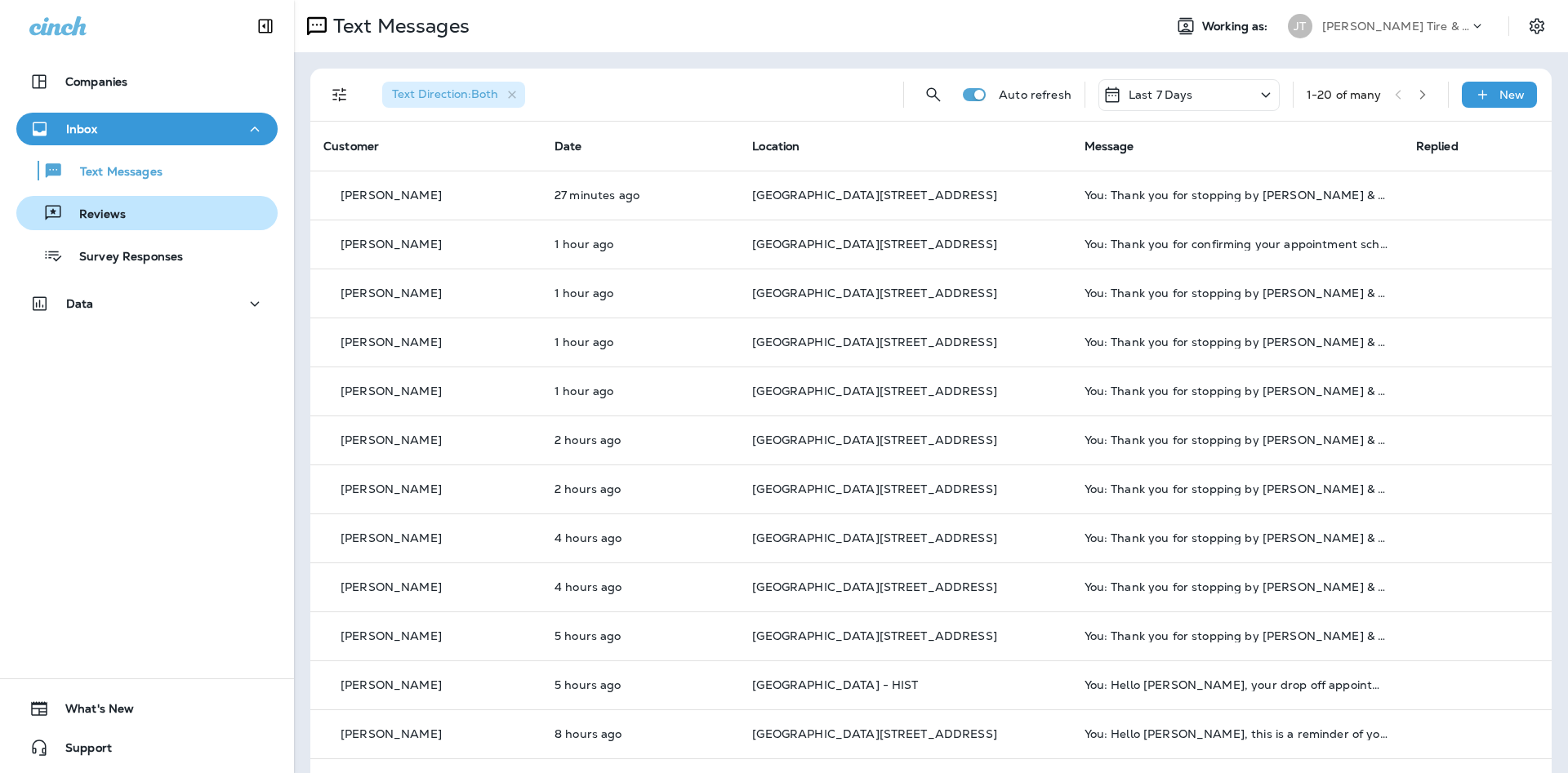
click at [165, 222] on div "Reviews" at bounding box center [146, 212] width 248 height 24
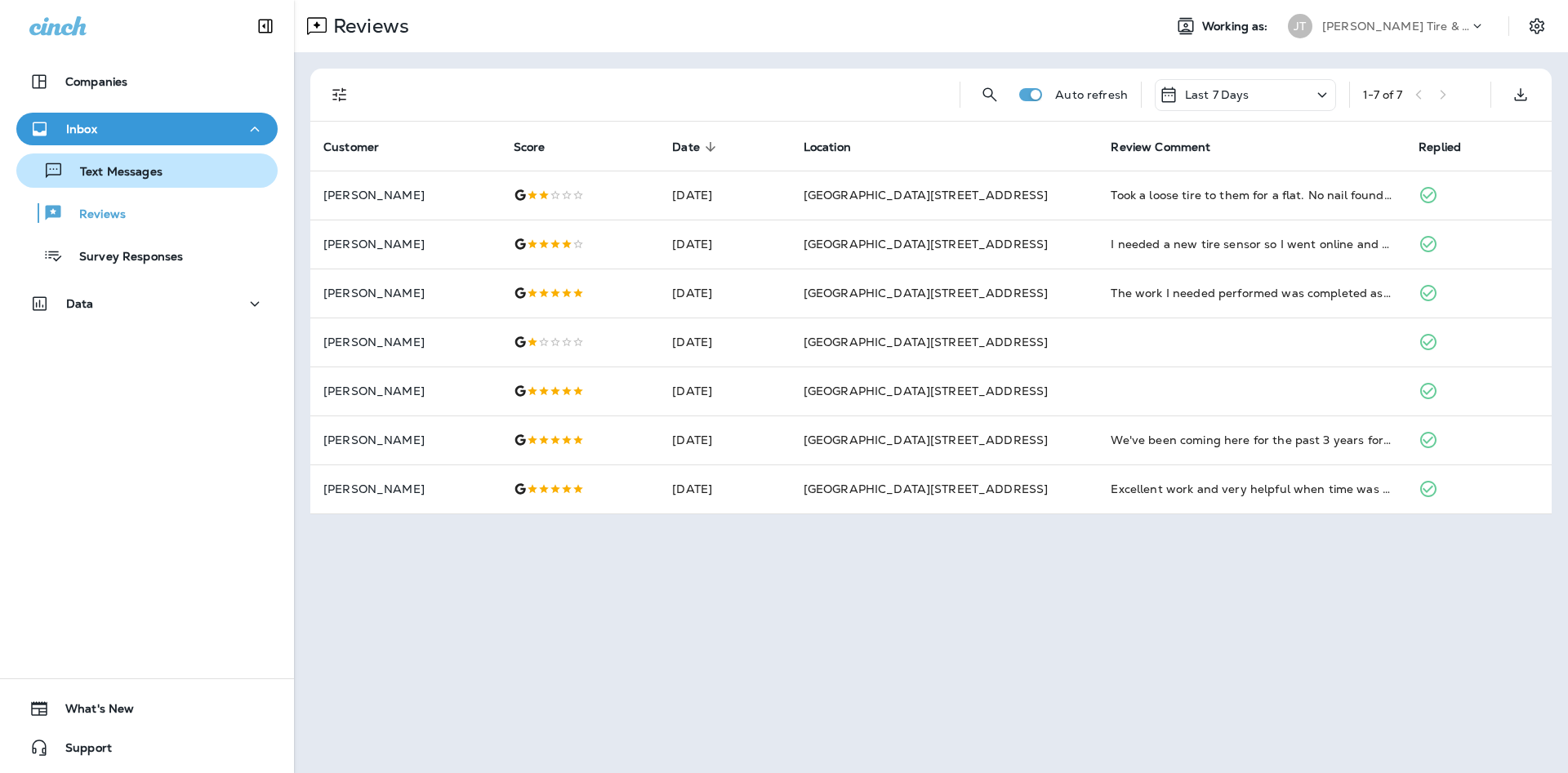
click at [176, 163] on div "Text Messages" at bounding box center [146, 170] width 248 height 24
